Goal: Information Seeking & Learning: Learn about a topic

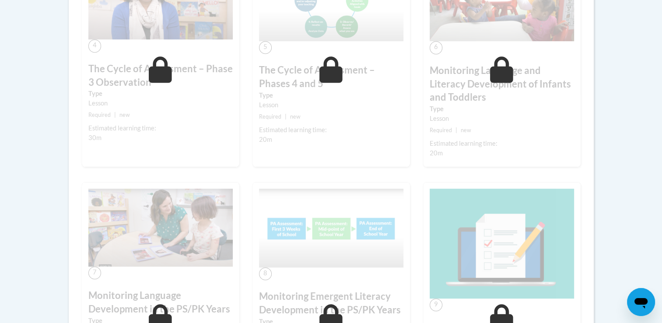
drag, startPoint x: 661, startPoint y: 178, endPoint x: 658, endPoint y: 126, distance: 51.7
click at [658, 126] on body "This site uses cookies to help improve your learning experience. By continuing …" at bounding box center [331, 47] width 662 height 1239
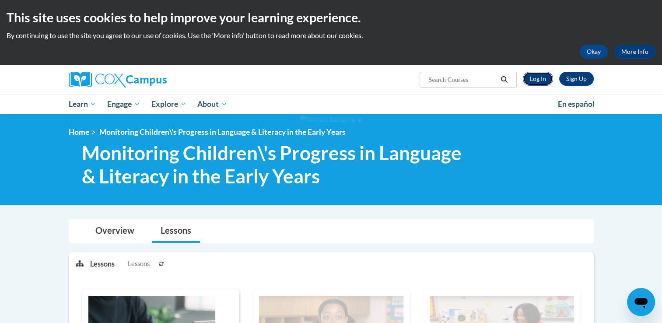
click at [533, 80] on link "Log In" at bounding box center [537, 79] width 30 height 14
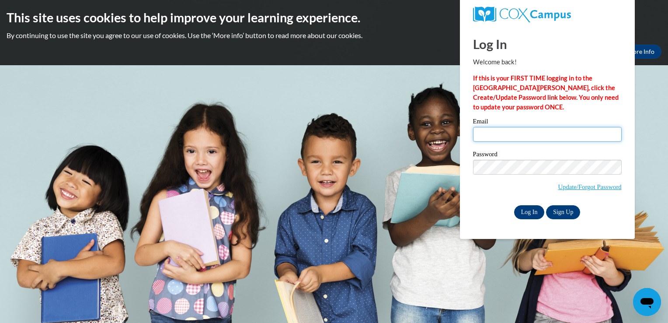
type input "jada.mchaley@gmail.com"
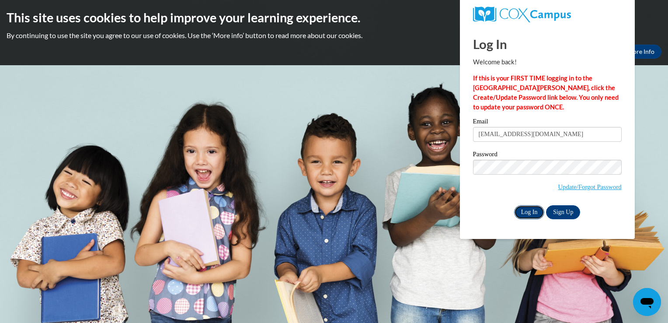
click at [527, 214] on input "Log In" at bounding box center [529, 212] width 31 height 14
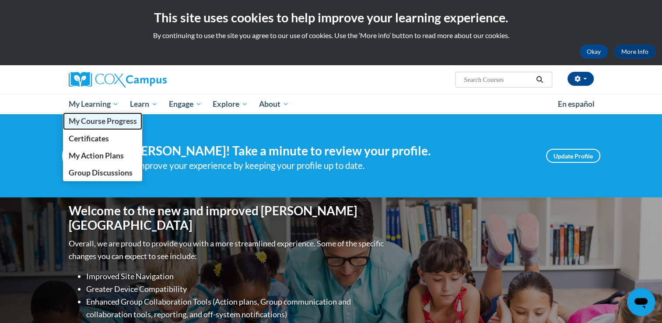
click at [114, 122] on span "My Course Progress" at bounding box center [102, 120] width 68 height 9
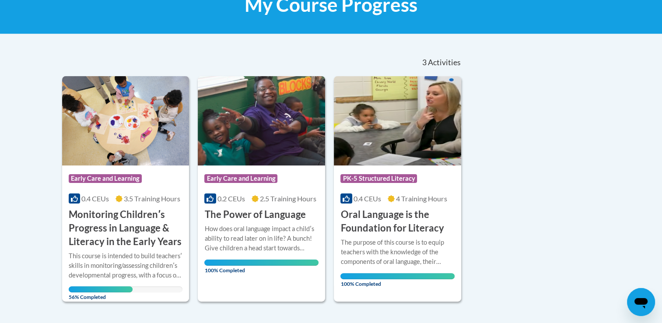
scroll to position [149, 0]
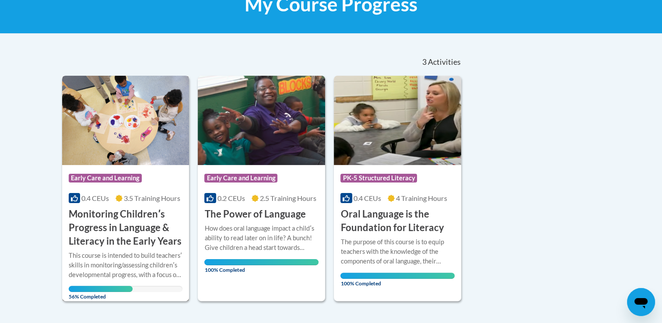
click at [119, 231] on h3 "Monitoring Childrenʹs Progress in Language & Literacy in the Early Years" at bounding box center [126, 227] width 114 height 40
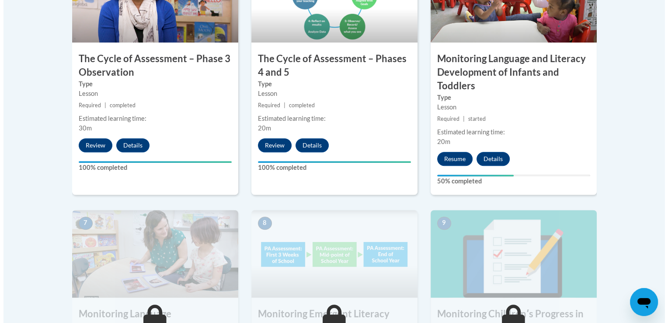
scroll to position [599, 0]
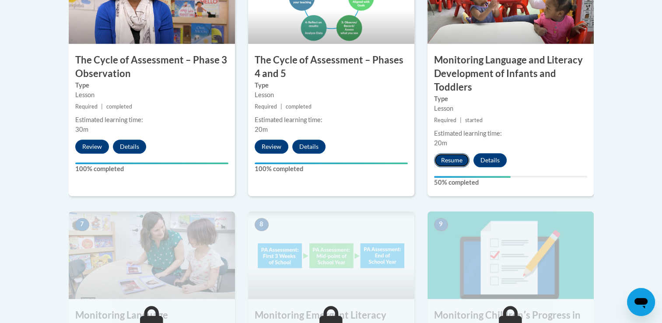
click at [446, 163] on button "Resume" at bounding box center [451, 160] width 35 height 14
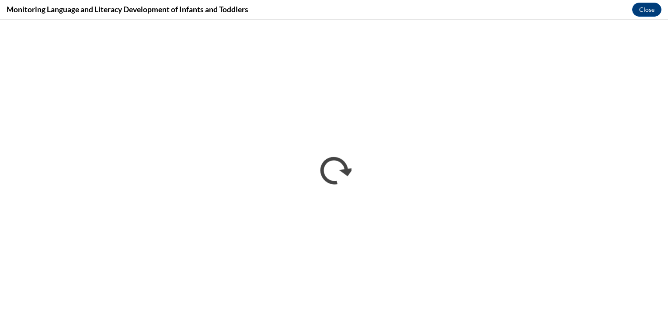
scroll to position [0, 0]
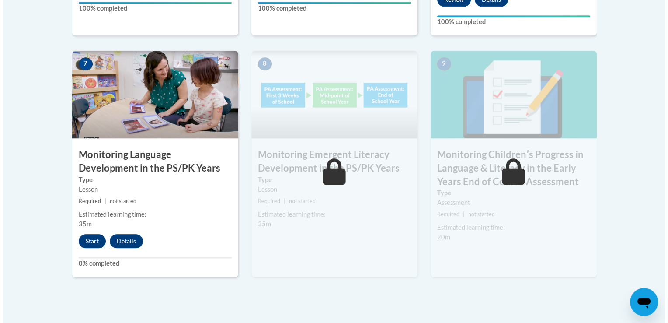
scroll to position [776, 0]
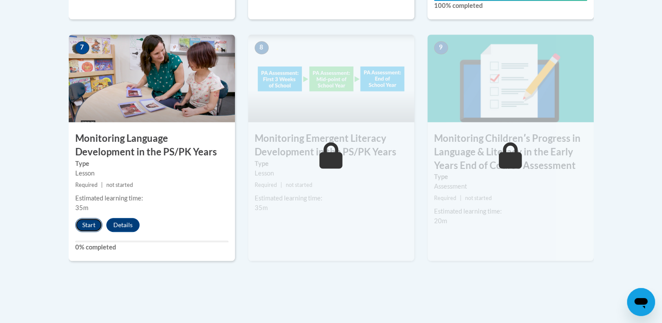
click at [93, 226] on button "Start" at bounding box center [88, 225] width 27 height 14
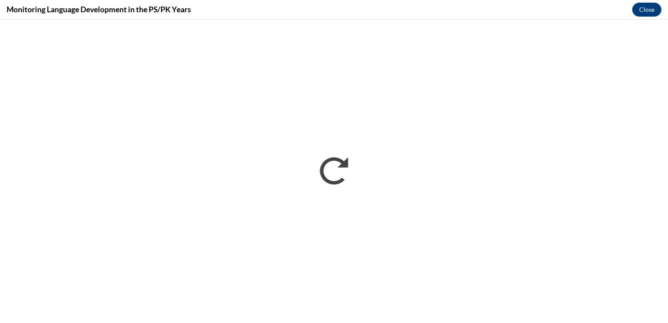
scroll to position [0, 0]
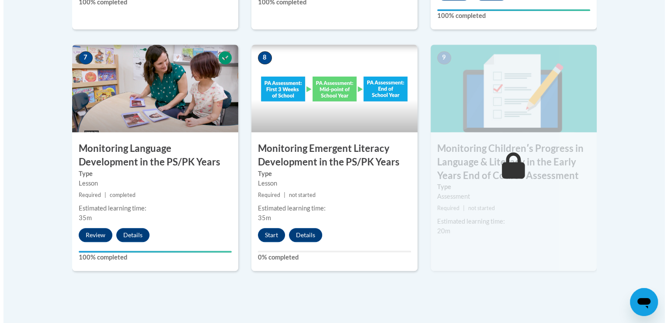
scroll to position [778, 0]
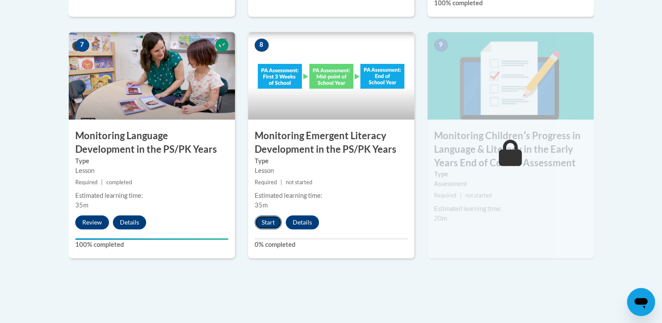
click at [274, 220] on button "Start" at bounding box center [267, 222] width 27 height 14
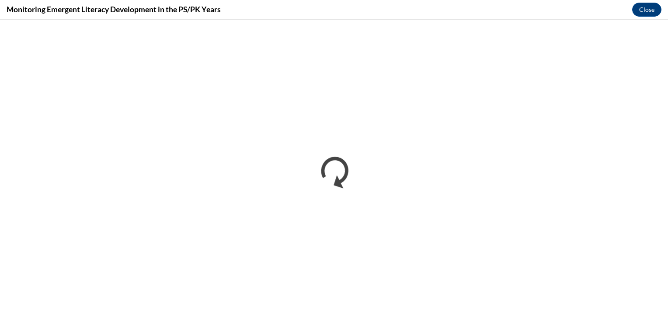
scroll to position [0, 0]
